Goal: Information Seeking & Learning: Learn about a topic

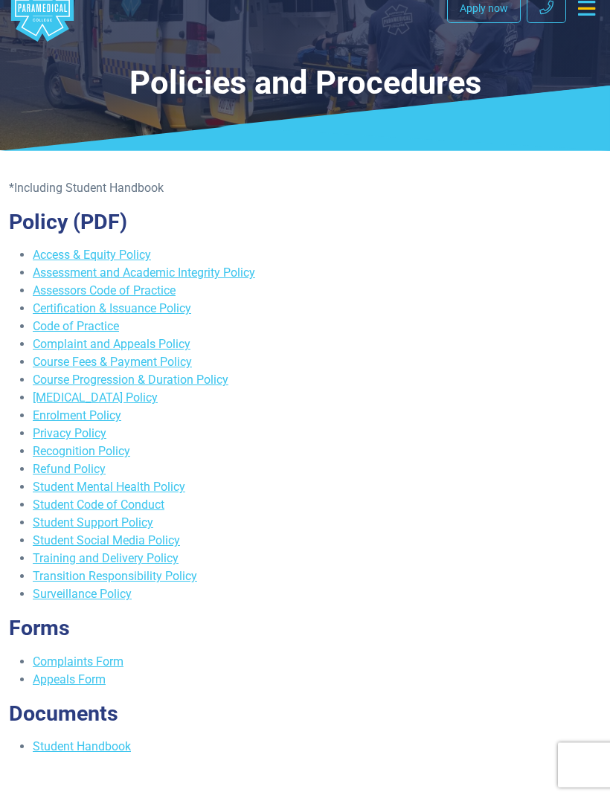
scroll to position [31, 0]
click at [129, 267] on link "Assessment and Academic Integrity Policy" at bounding box center [144, 272] width 222 height 14
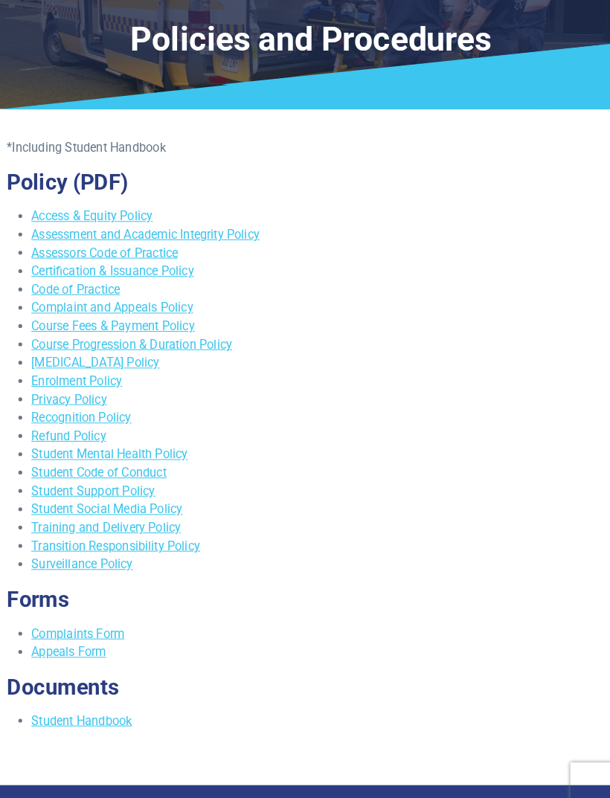
scroll to position [76, 0]
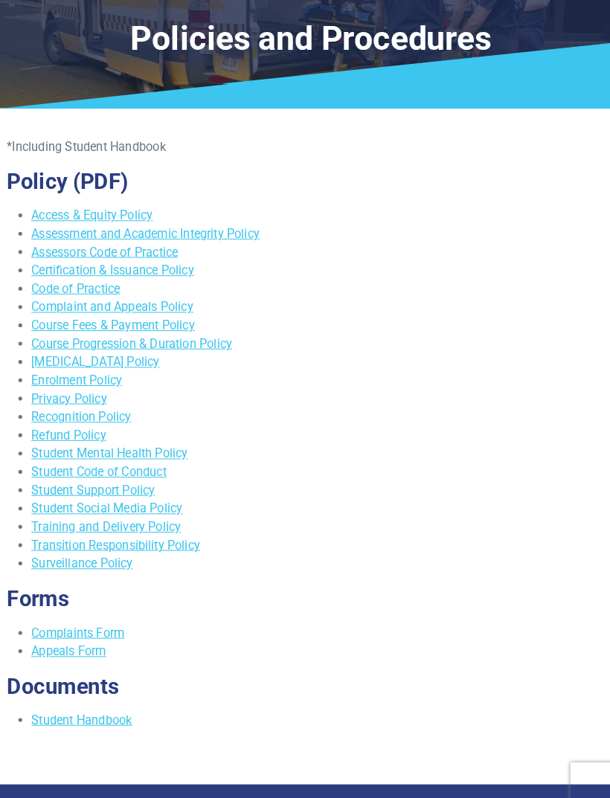
click at [63, 229] on link "Assessment and Academic Integrity Policy" at bounding box center [144, 228] width 222 height 14
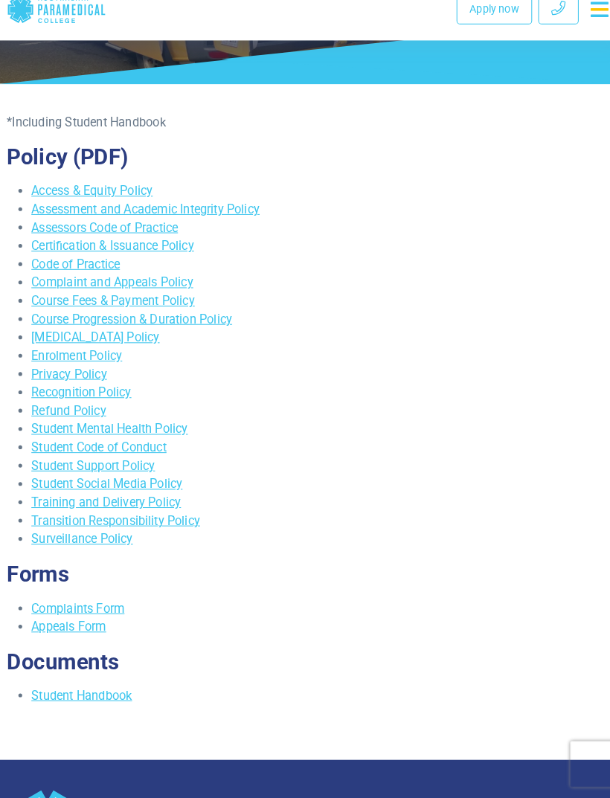
click at [39, 236] on link "Assessors Code of Practice" at bounding box center [104, 243] width 143 height 14
click at [45, 236] on link "Assessors Code of Practice" at bounding box center [104, 243] width 143 height 14
click at [75, 271] on link "Code of Practice" at bounding box center [76, 278] width 86 height 14
click at [43, 289] on link "Complaint and Appeals Policy" at bounding box center [112, 296] width 158 height 14
click at [68, 289] on link "Complaint and Appeals Policy" at bounding box center [112, 296] width 158 height 14
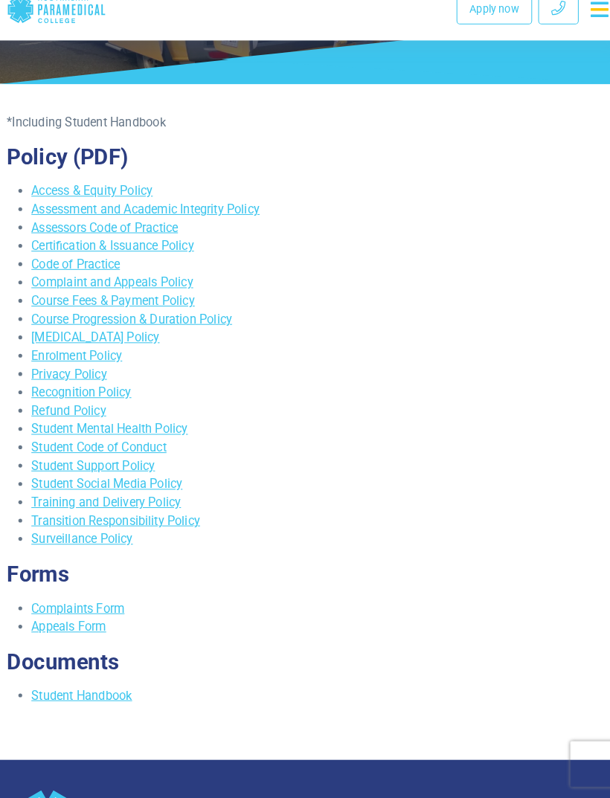
click at [0, 337] on div "*Including Student Handbook Policy (PDF) Access & Equity Policy Assessment and …" at bounding box center [305, 426] width 610 height 588
click at [56, 307] on link "Course Fees & Payment Policy" at bounding box center [112, 314] width 159 height 14
click at [103, 325] on link "Course Progression & Duration Policy" at bounding box center [131, 332] width 196 height 14
click at [64, 343] on link "[MEDICAL_DATA] Policy" at bounding box center [95, 350] width 125 height 14
click at [107, 361] on link "Enrolment Policy" at bounding box center [77, 368] width 88 height 14
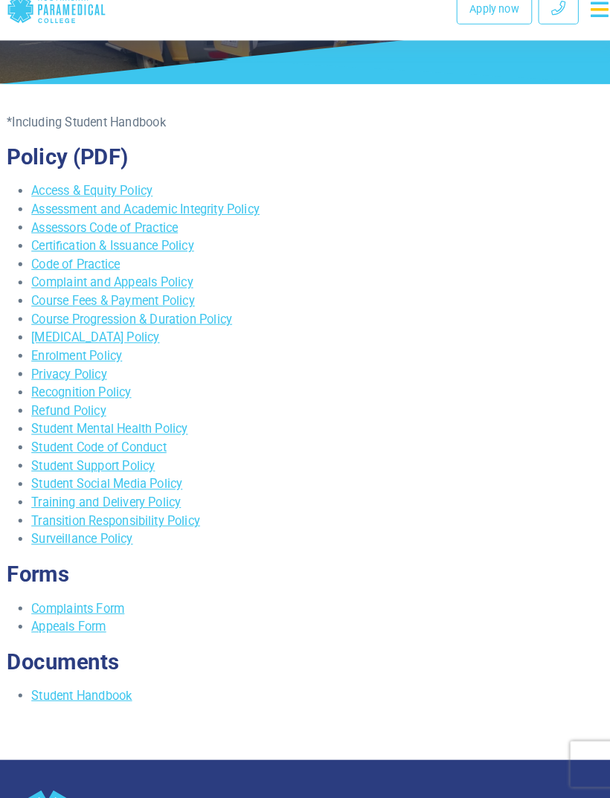
click at [103, 432] on link "Student Mental Health Policy" at bounding box center [109, 439] width 152 height 14
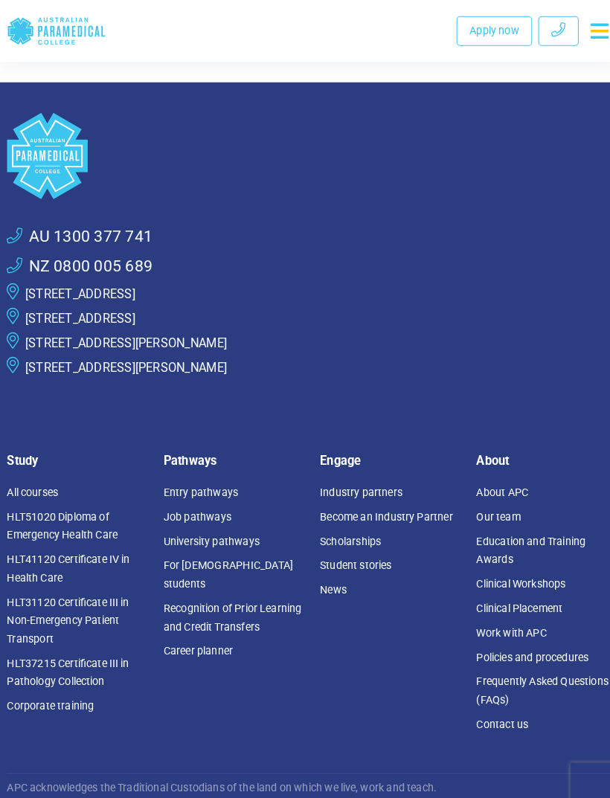
scroll to position [742, 0]
